Goal: Task Accomplishment & Management: Manage account settings

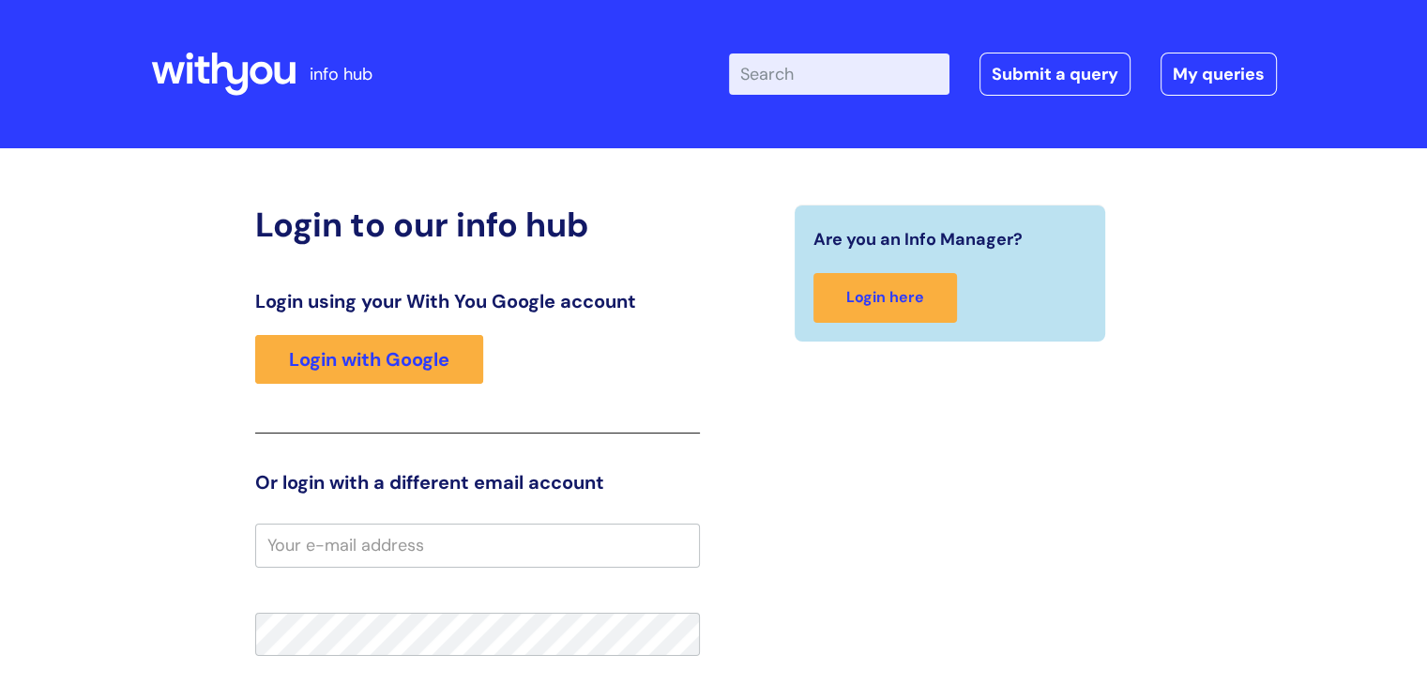
click at [432, 537] on input "email" at bounding box center [477, 545] width 445 height 43
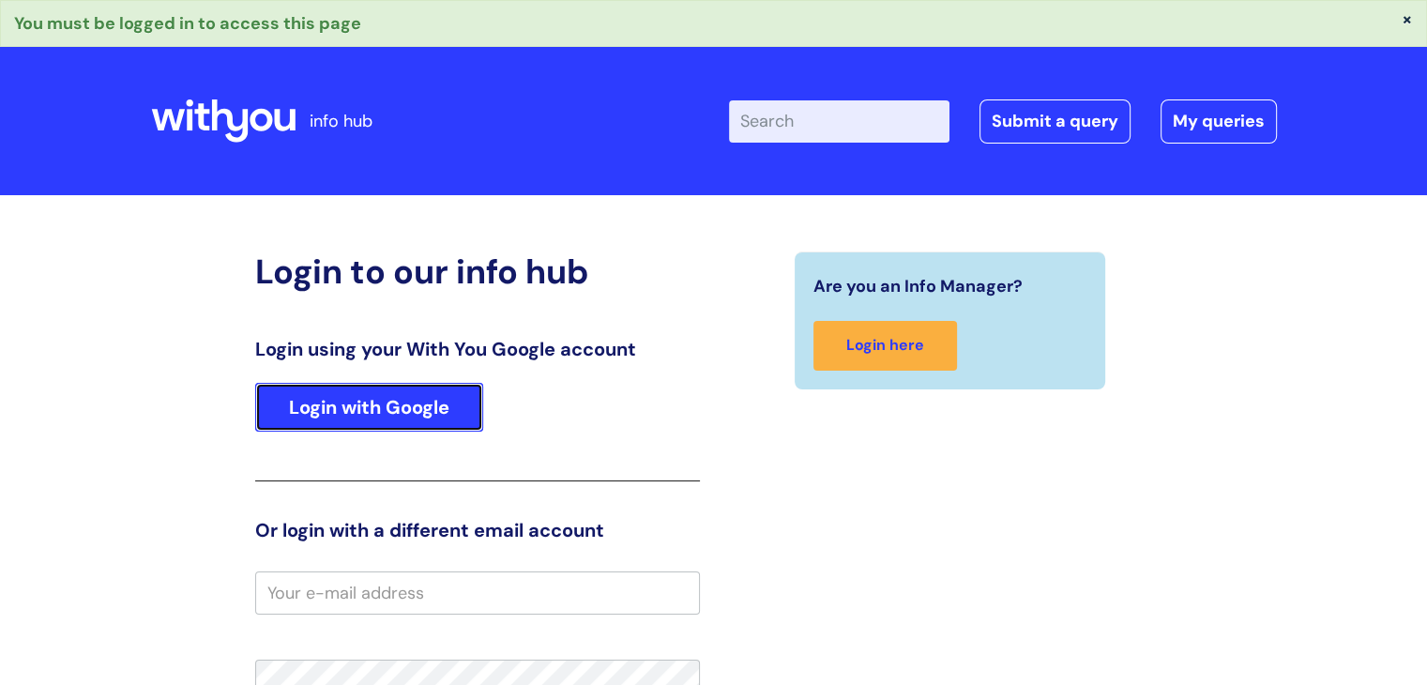
click at [403, 391] on link "Login with Google" at bounding box center [369, 407] width 228 height 49
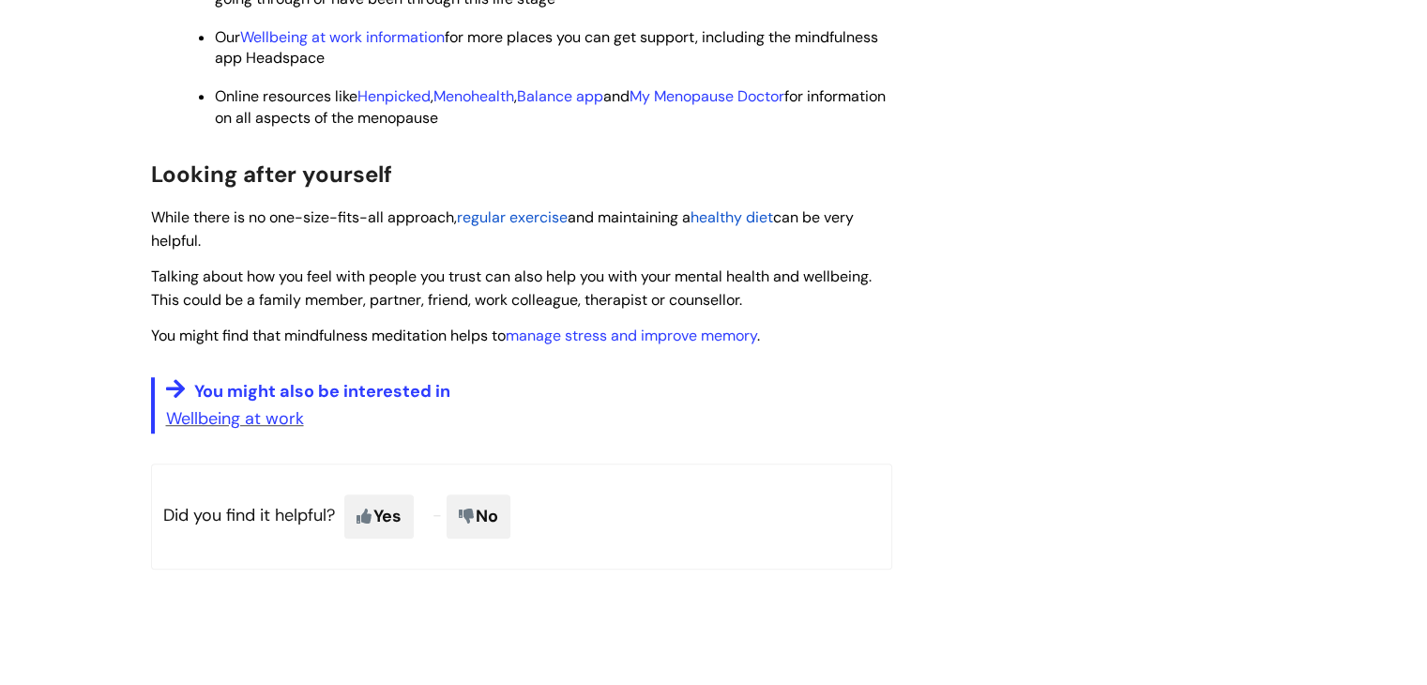
scroll to position [1156, 0]
